Goal: Navigation & Orientation: Find specific page/section

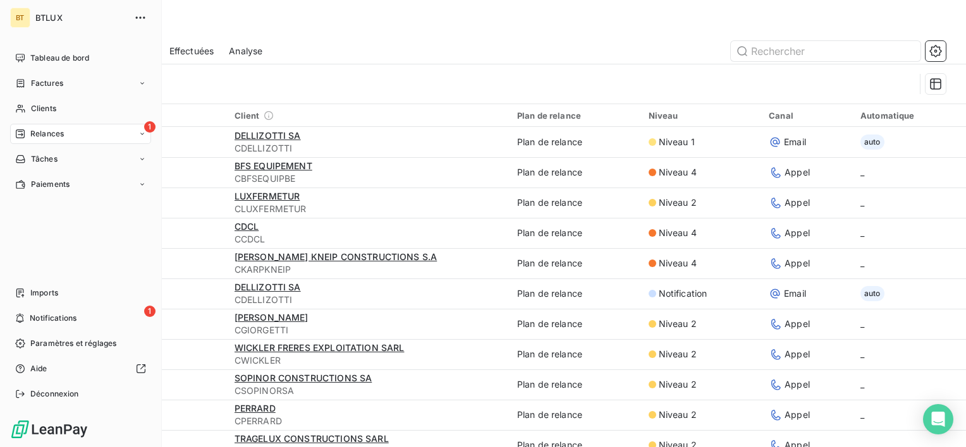
click at [99, 131] on div "1 Relances" at bounding box center [80, 134] width 141 height 20
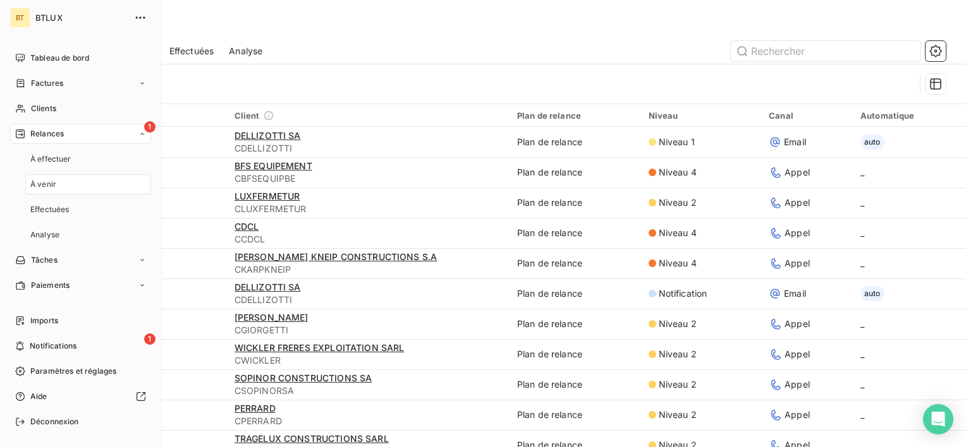
click at [99, 131] on div "1 Relances" at bounding box center [80, 134] width 141 height 20
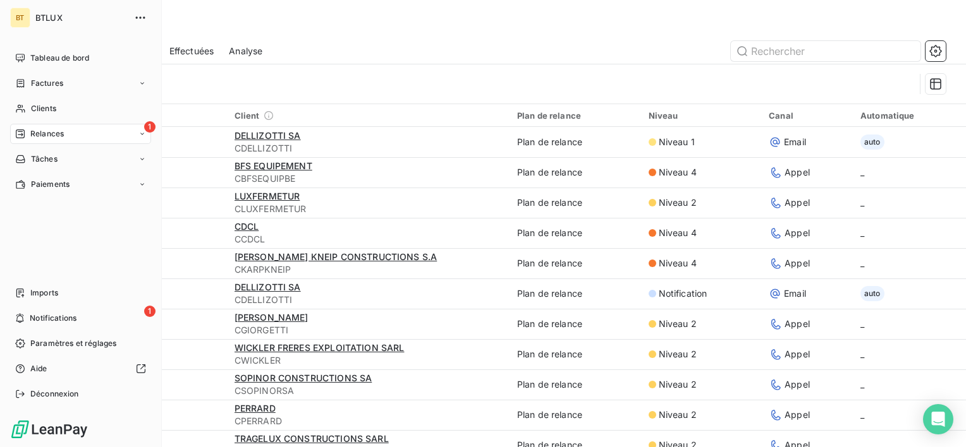
click at [58, 133] on span "Relances" at bounding box center [46, 133] width 33 height 11
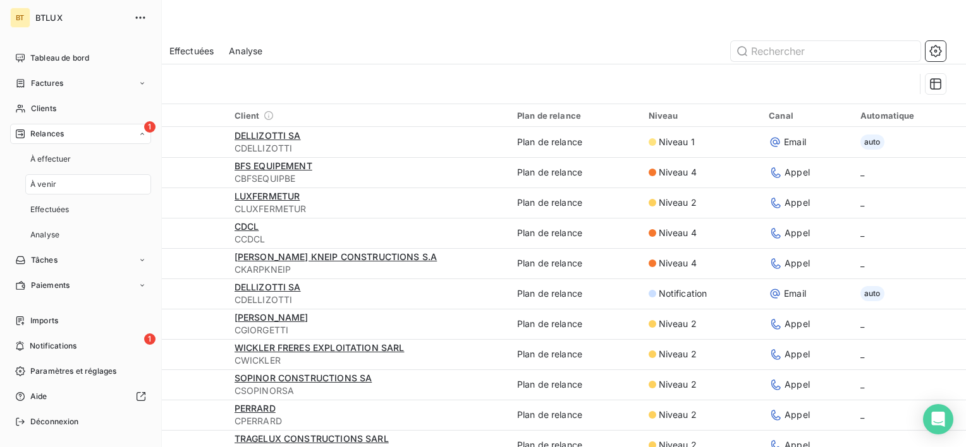
click at [58, 133] on span "Relances" at bounding box center [46, 133] width 33 height 11
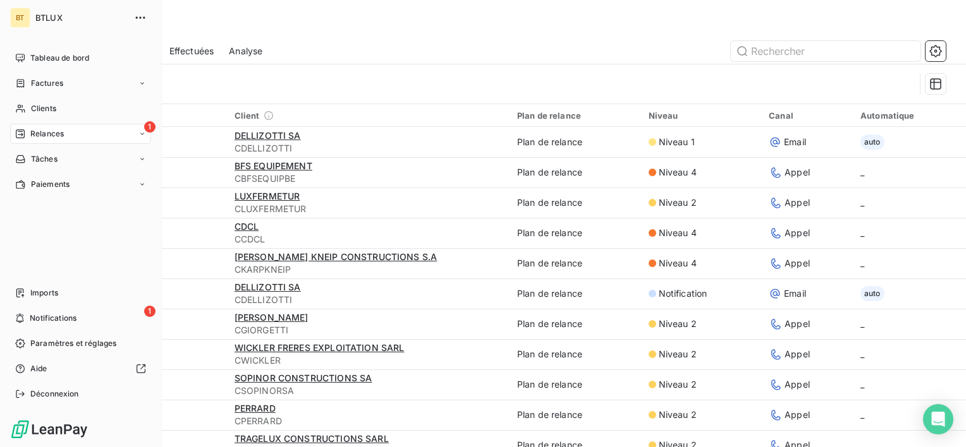
click at [58, 133] on span "Relances" at bounding box center [46, 133] width 33 height 11
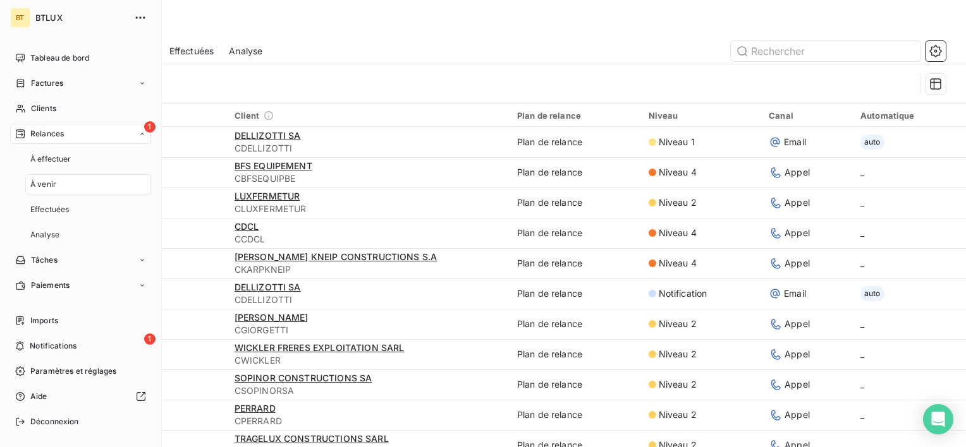
click at [58, 133] on span "Relances" at bounding box center [46, 133] width 33 height 11
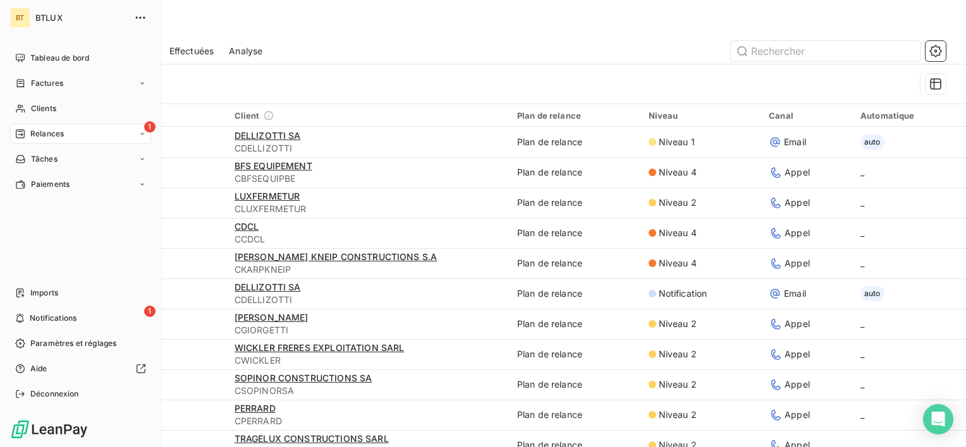
click at [58, 133] on span "Relances" at bounding box center [46, 133] width 33 height 11
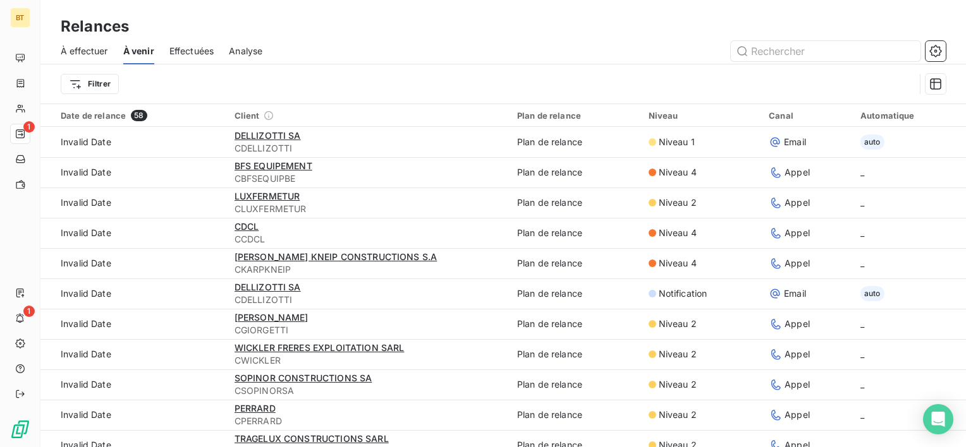
drag, startPoint x: 309, startPoint y: 79, endPoint x: 237, endPoint y: 78, distance: 72.0
click at [309, 78] on div "Filtrer" at bounding box center [488, 84] width 854 height 24
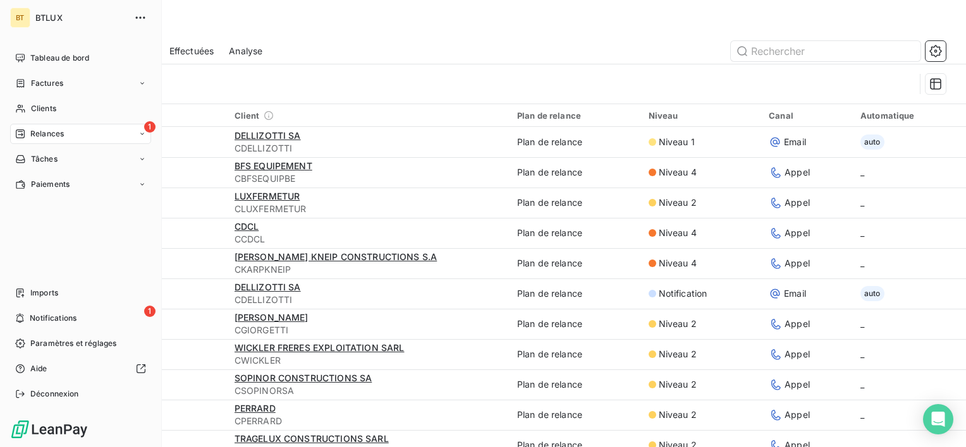
click at [47, 135] on span "Relances" at bounding box center [46, 133] width 33 height 11
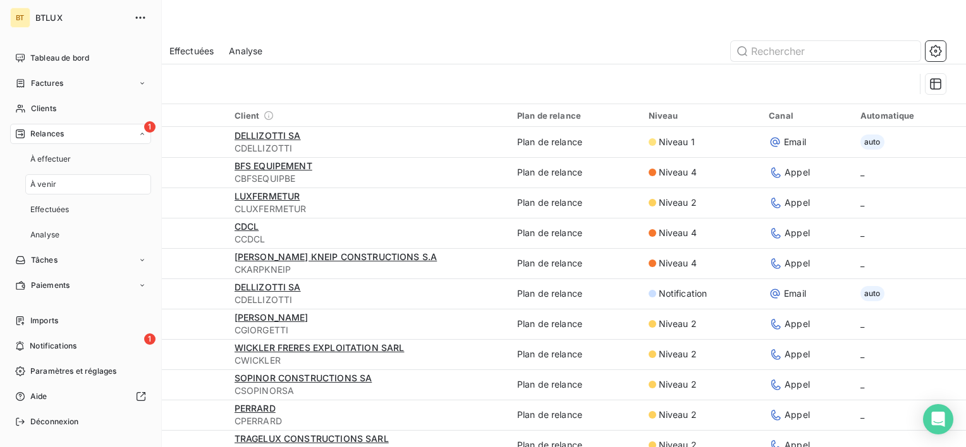
click at [47, 135] on span "Relances" at bounding box center [46, 133] width 33 height 11
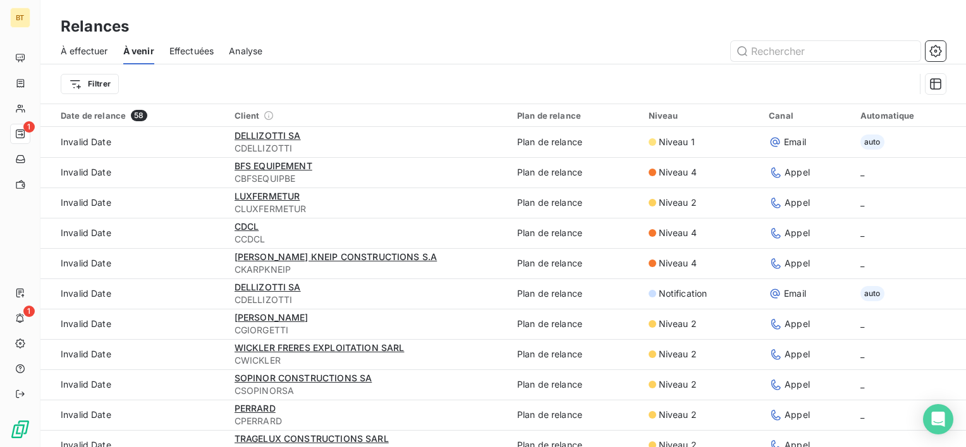
click at [197, 80] on div "Filtrer" at bounding box center [488, 84] width 854 height 24
click at [90, 50] on span "À effectuer" at bounding box center [84, 51] width 47 height 13
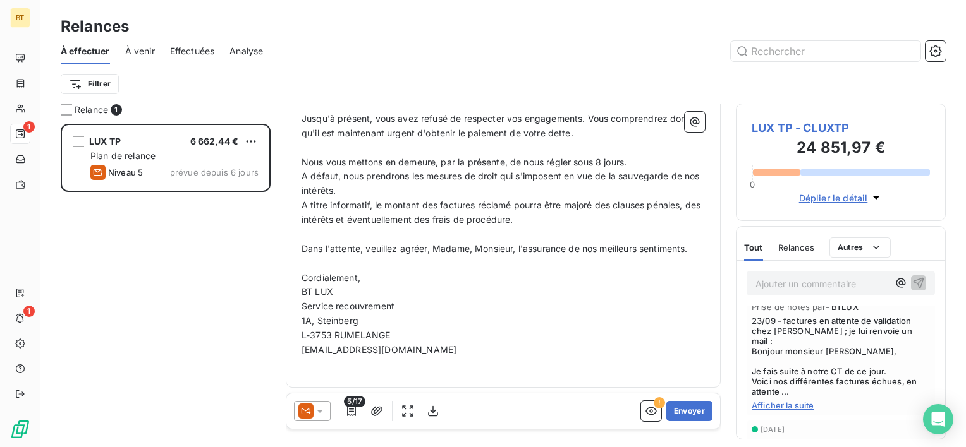
scroll to position [316, 0]
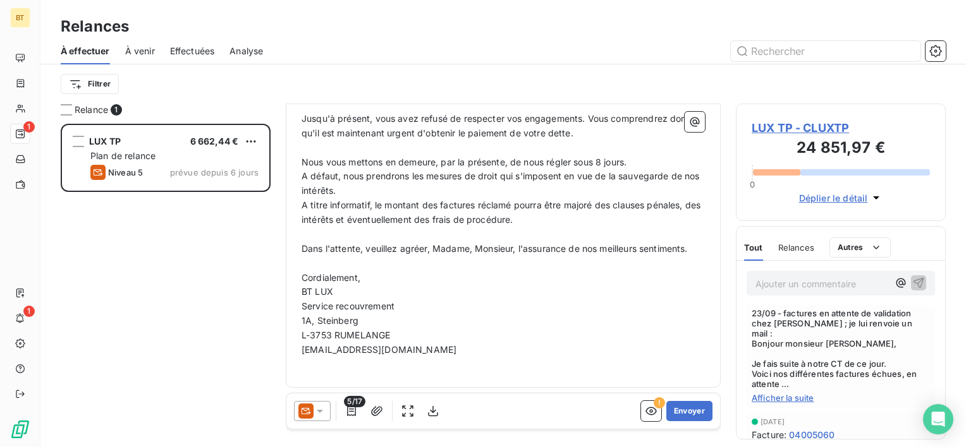
click at [567, 301] on p "Service recouvrement" at bounding box center [502, 307] width 403 height 15
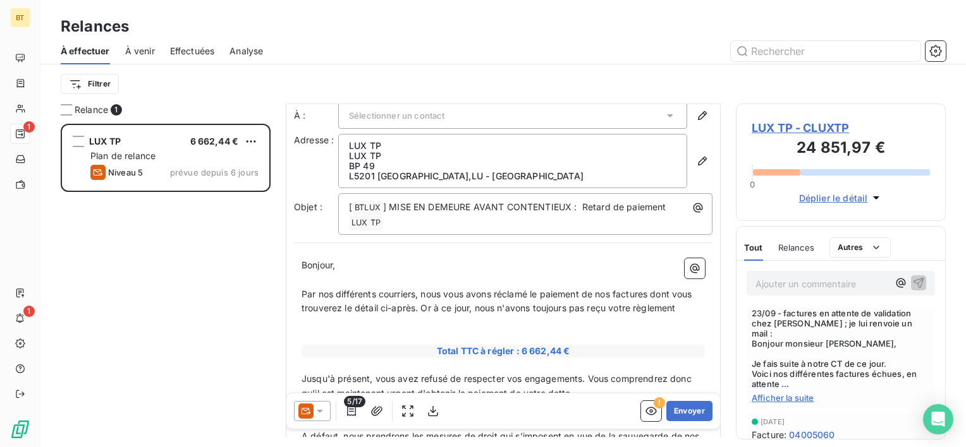
scroll to position [0, 0]
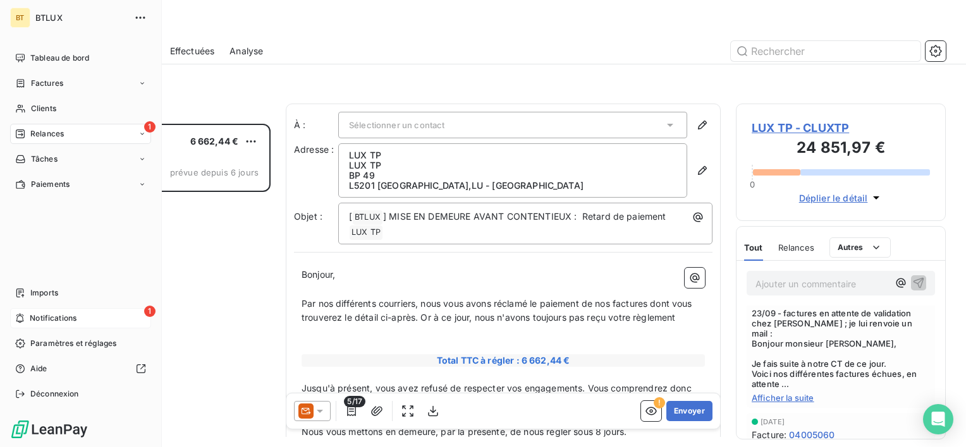
click at [28, 320] on div "1 Notifications" at bounding box center [80, 318] width 141 height 20
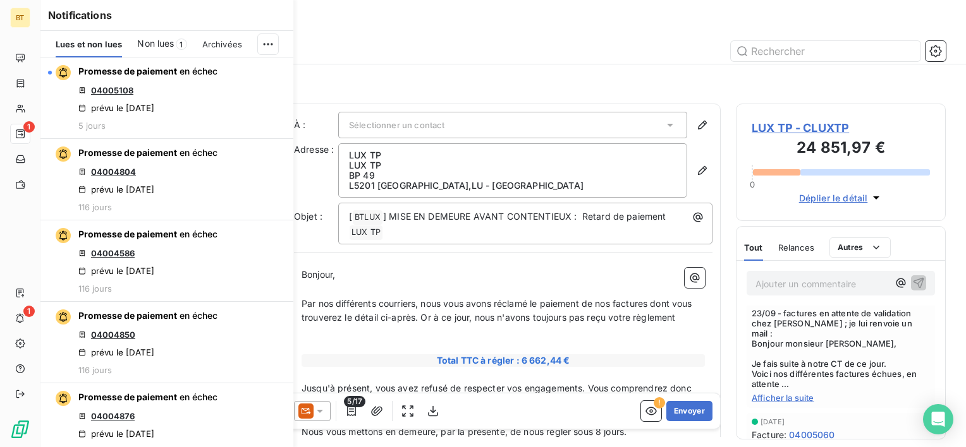
click at [386, 83] on div "Filtrer" at bounding box center [503, 84] width 885 height 24
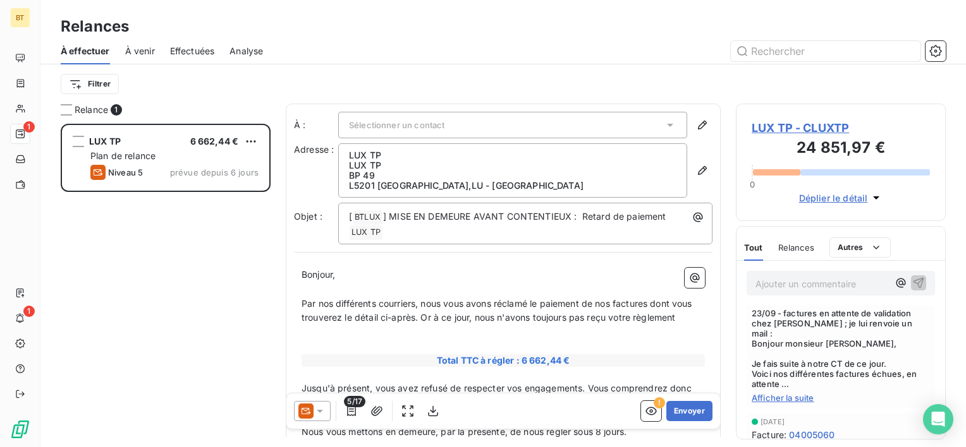
click at [215, 49] on span "Effectuées" at bounding box center [192, 51] width 45 height 13
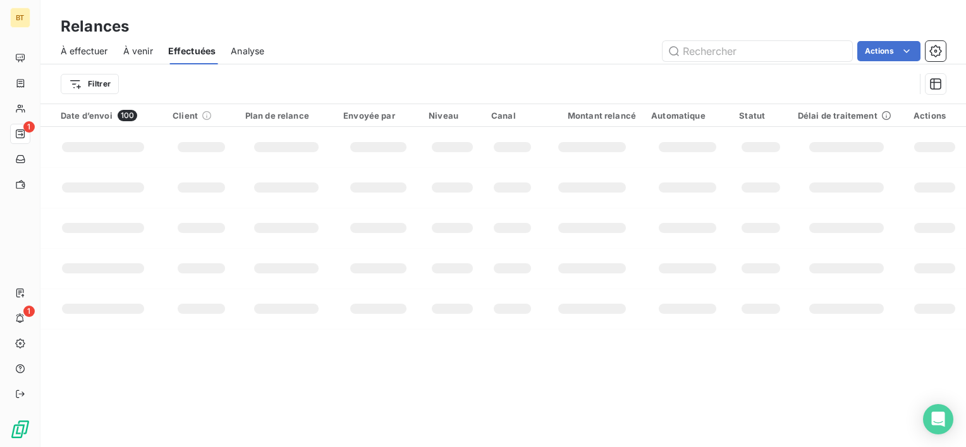
click at [148, 53] on span "À venir" at bounding box center [138, 51] width 30 height 13
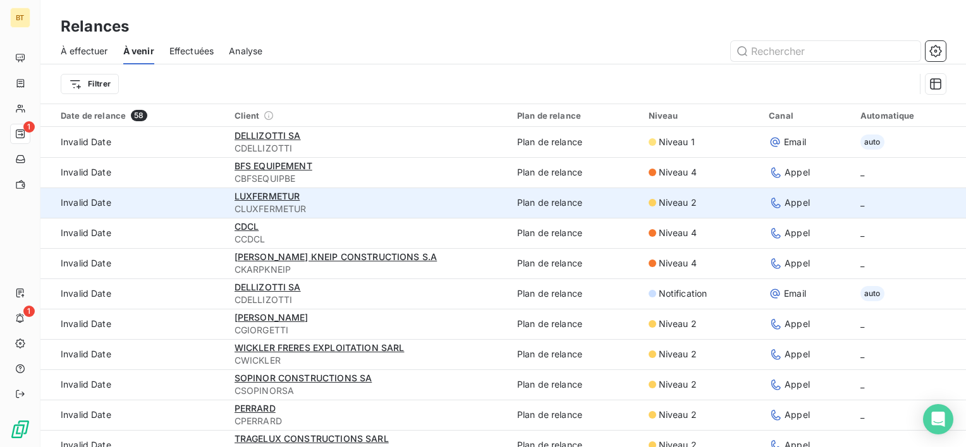
click at [408, 195] on div "LUXFERMETUR" at bounding box center [367, 196] width 267 height 13
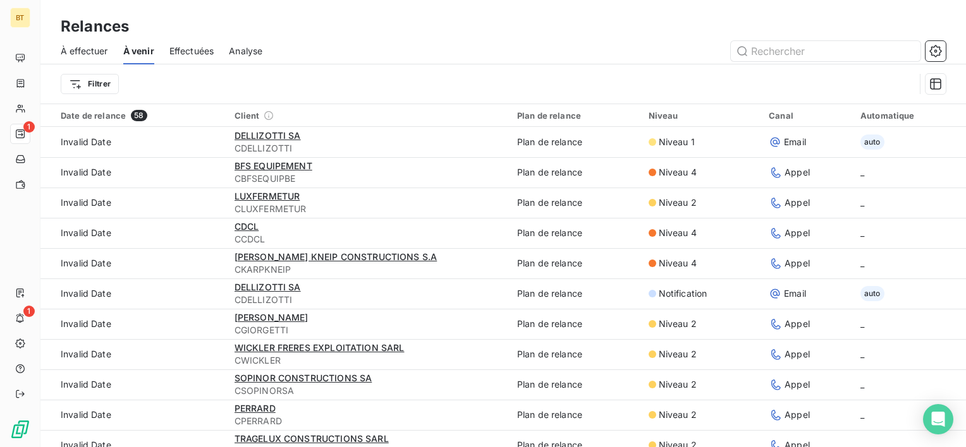
click at [258, 43] on div "Analyse" at bounding box center [245, 51] width 33 height 27
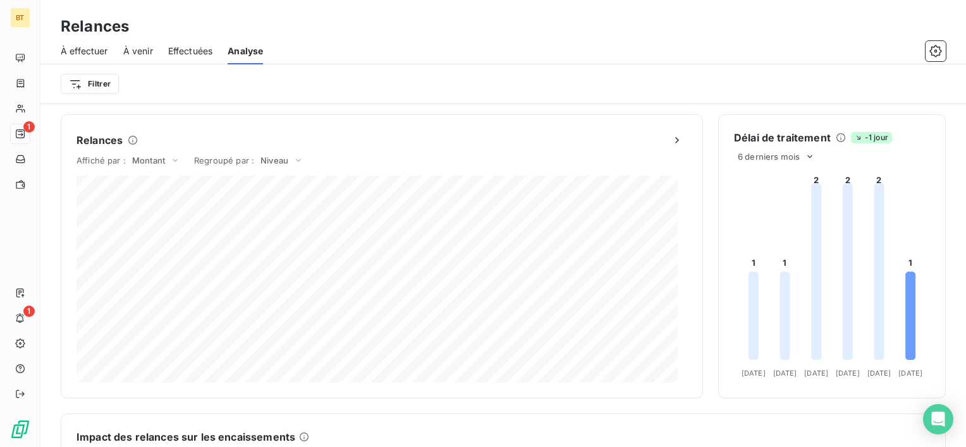
click at [150, 52] on span "À venir" at bounding box center [138, 51] width 30 height 13
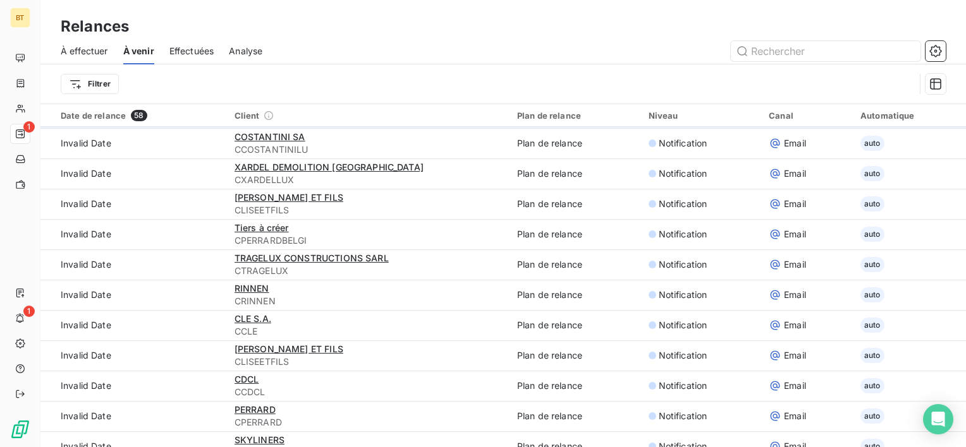
scroll to position [933, 0]
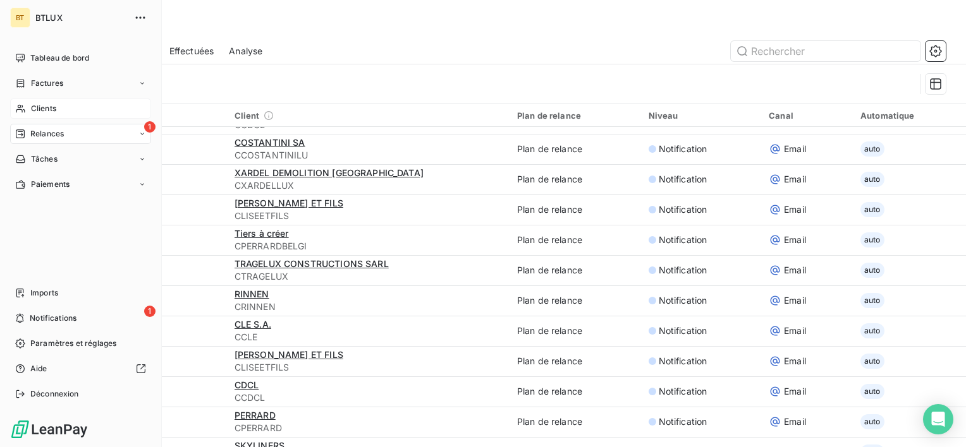
click at [32, 106] on span "Clients" at bounding box center [43, 108] width 25 height 11
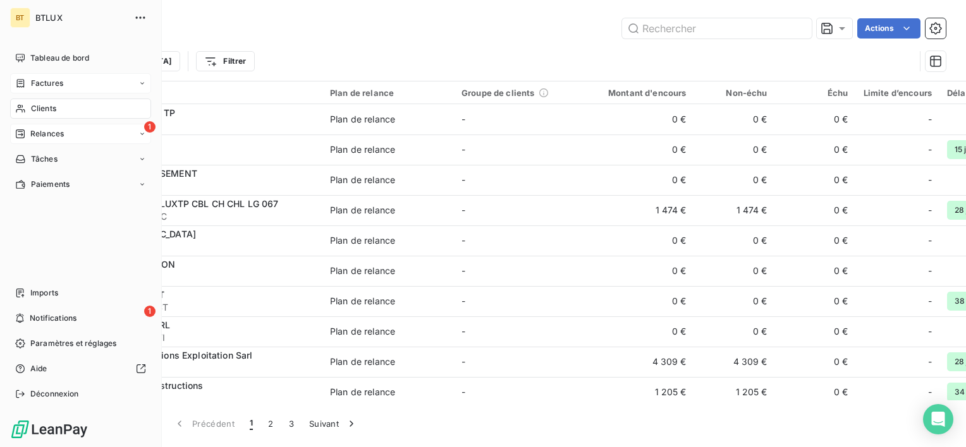
click at [35, 83] on span "Factures" at bounding box center [47, 83] width 32 height 11
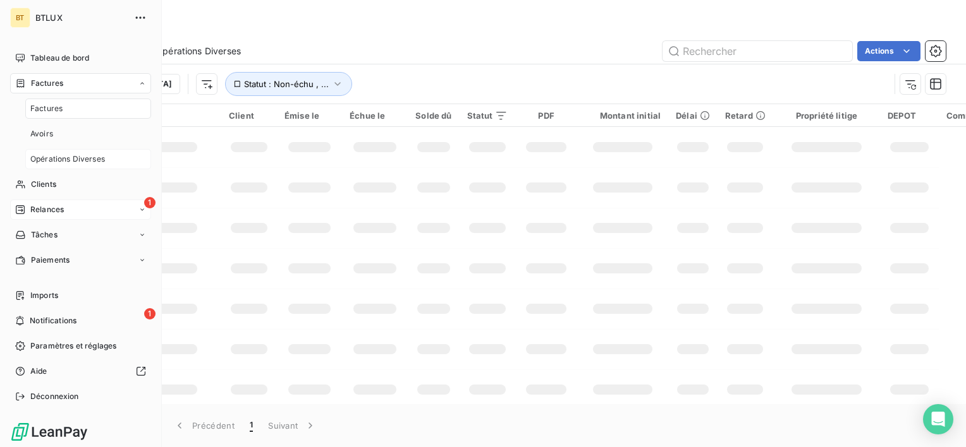
click at [58, 155] on span "Opérations Diverses" at bounding box center [67, 159] width 75 height 11
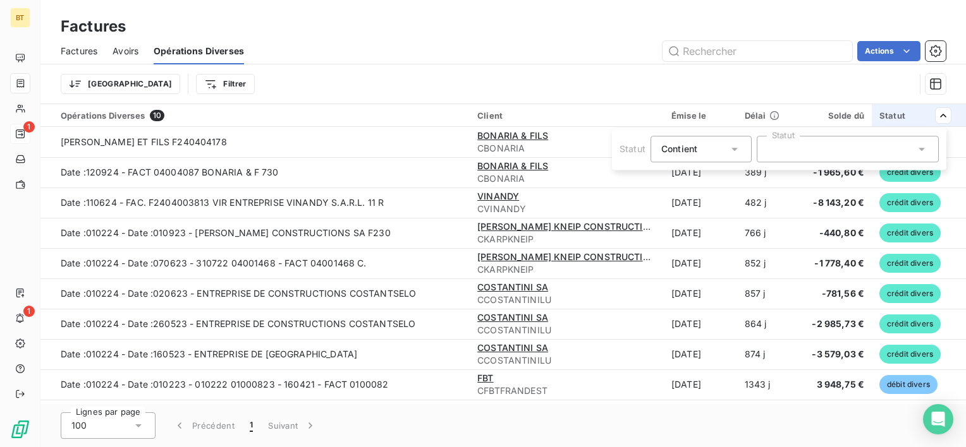
click at [943, 118] on html "BT 1 1 Factures Factures Avoirs Opérations Diverses Actions Trier Filtrer Opéra…" at bounding box center [483, 223] width 966 height 447
